Goal: Book appointment/travel/reservation

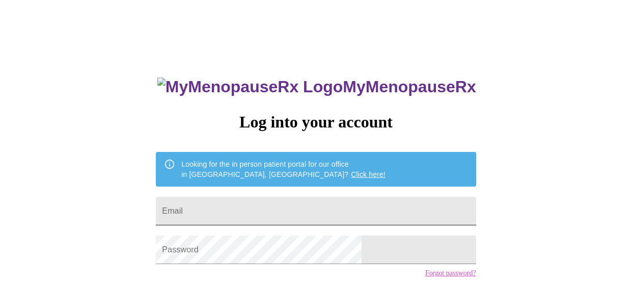
click at [262, 214] on input "Email" at bounding box center [316, 211] width 320 height 29
type input "jenniferadkins92@gmail.com"
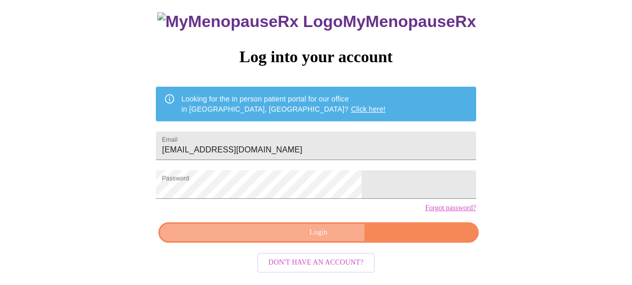
click at [312, 239] on span "Login" at bounding box center [318, 232] width 296 height 13
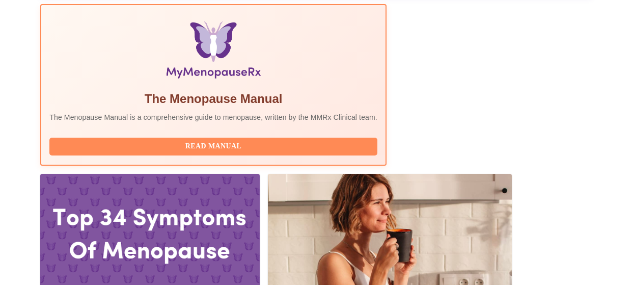
scroll to position [337, 0]
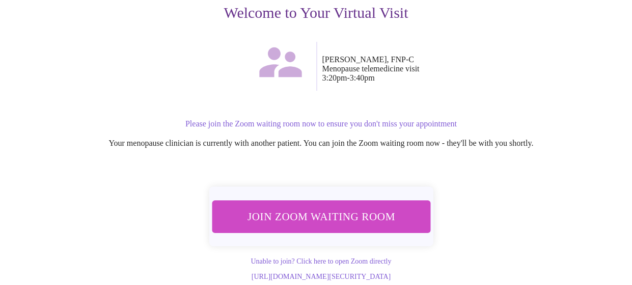
scroll to position [148, 0]
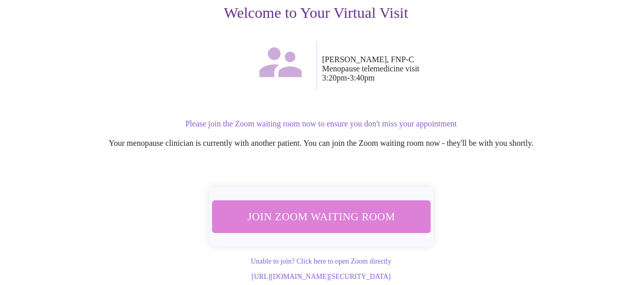
click at [340, 207] on span "Join Zoom Waiting Room" at bounding box center [321, 216] width 192 height 19
click at [326, 208] on span "Join Zoom Waiting Room" at bounding box center [321, 216] width 192 height 19
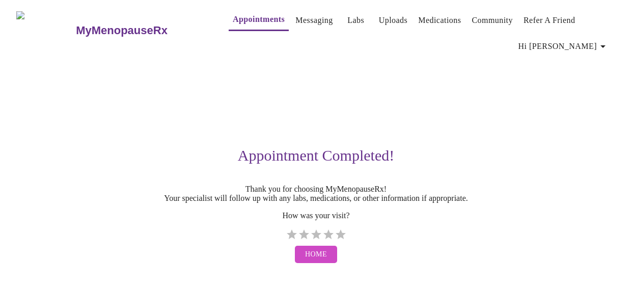
scroll to position [5, 0]
